Goal: Navigation & Orientation: Find specific page/section

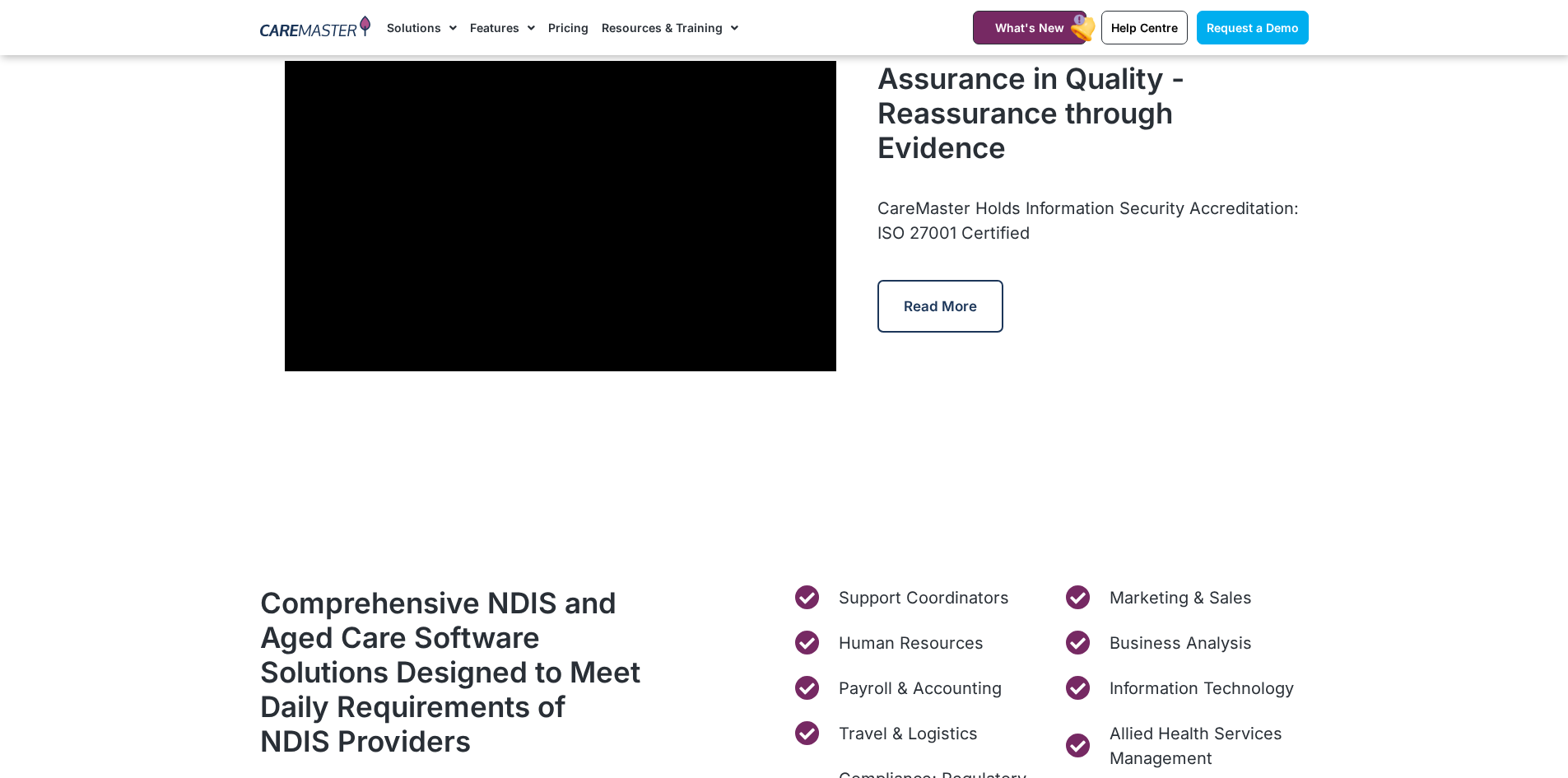
scroll to position [4695, 0]
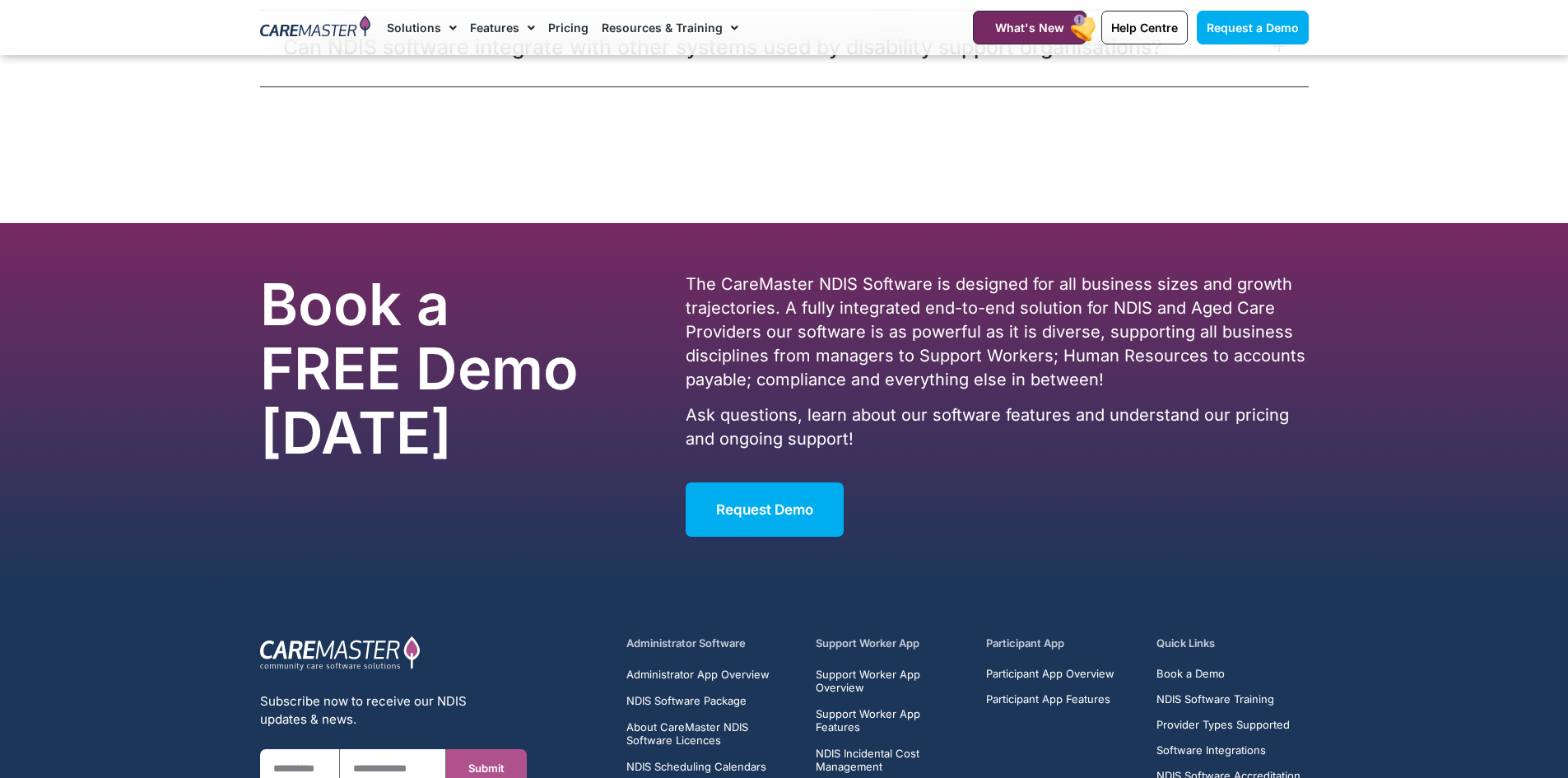
scroll to position [6011, 0]
